Goal: Use online tool/utility: Use online tool/utility

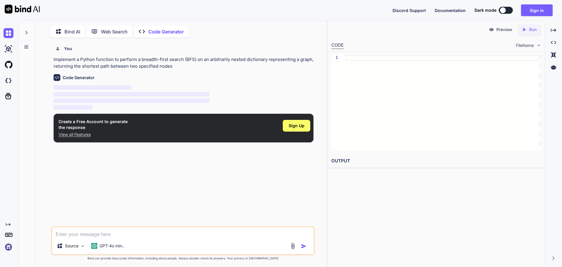
scroll to position [2, 0]
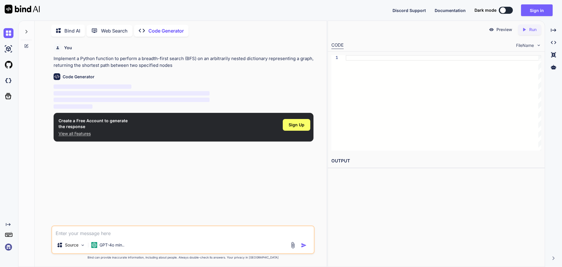
type textarea "x"
